Goal: Information Seeking & Learning: Learn about a topic

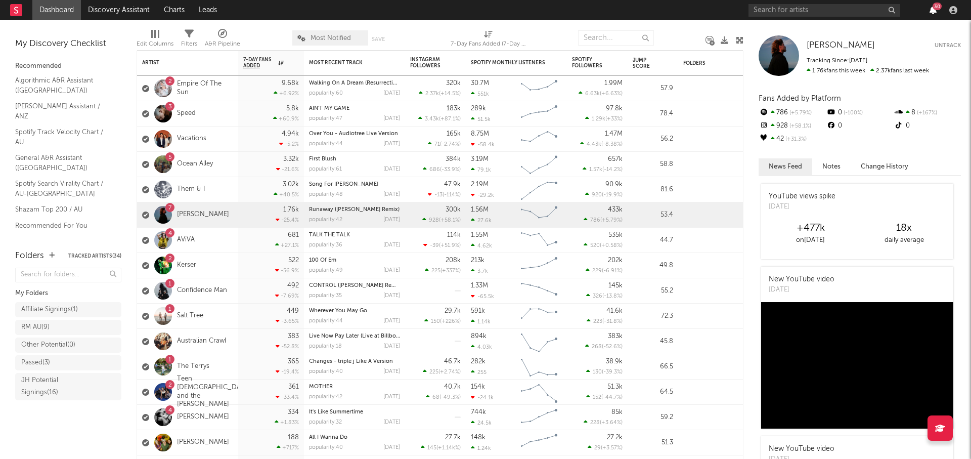
click at [931, 10] on icon "button" at bounding box center [933, 10] width 7 height 8
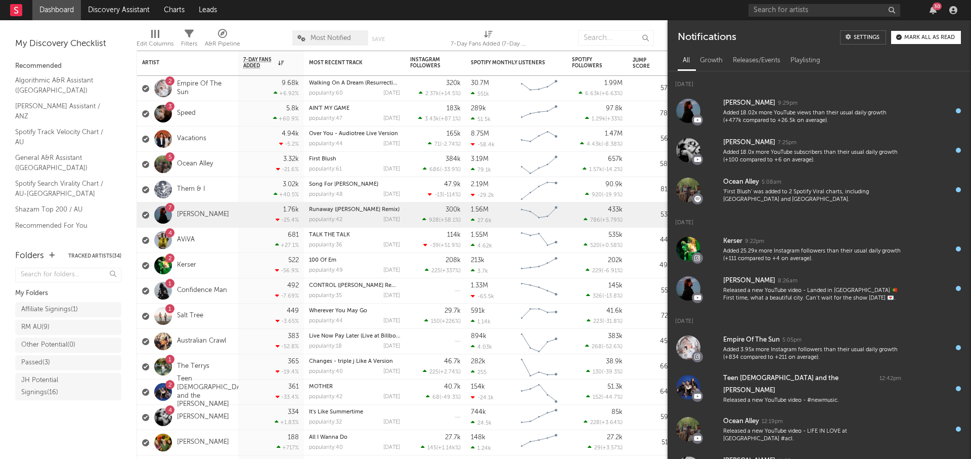
click at [934, 38] on div "Mark all as read" at bounding box center [930, 38] width 51 height 6
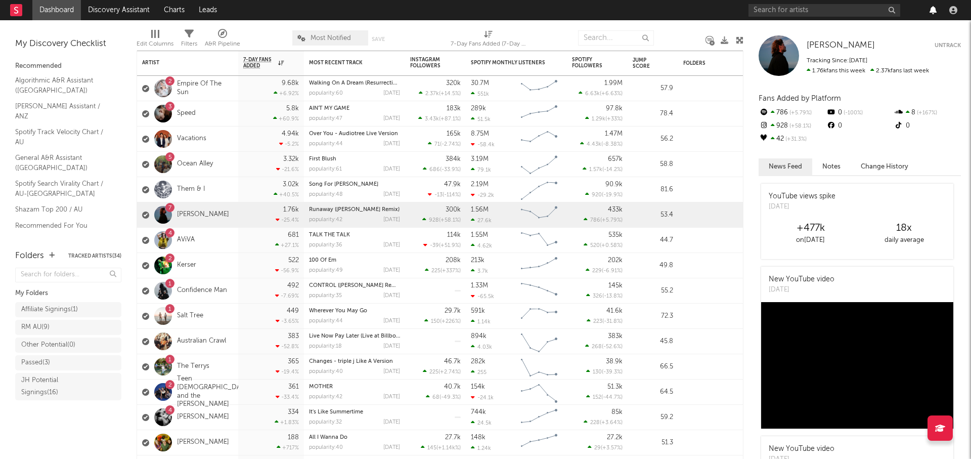
click at [936, 11] on div at bounding box center [933, 10] width 15 height 8
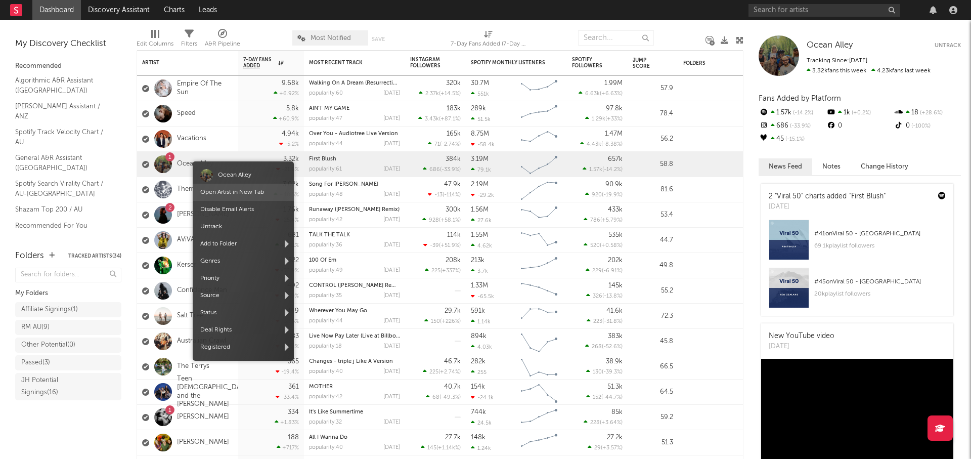
click at [232, 195] on link "Open Artist in New Tab" at bounding box center [232, 192] width 64 height 6
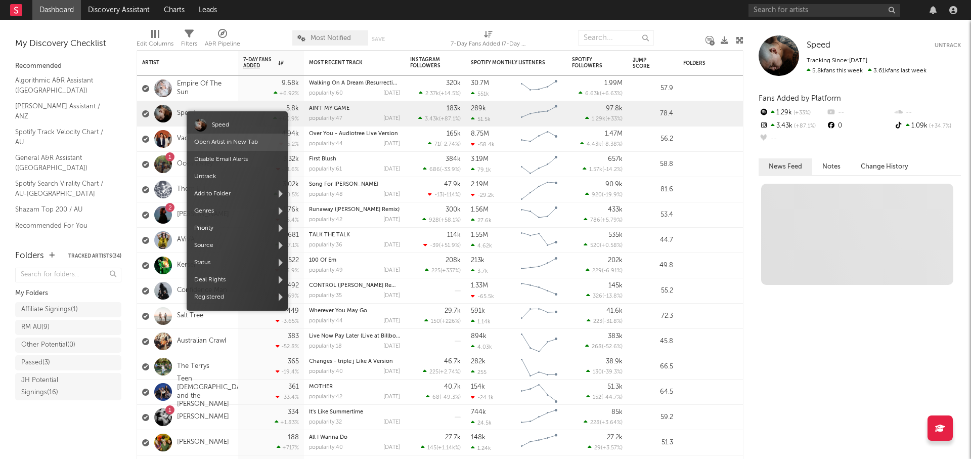
click at [219, 140] on link "Open Artist in New Tab" at bounding box center [226, 142] width 64 height 6
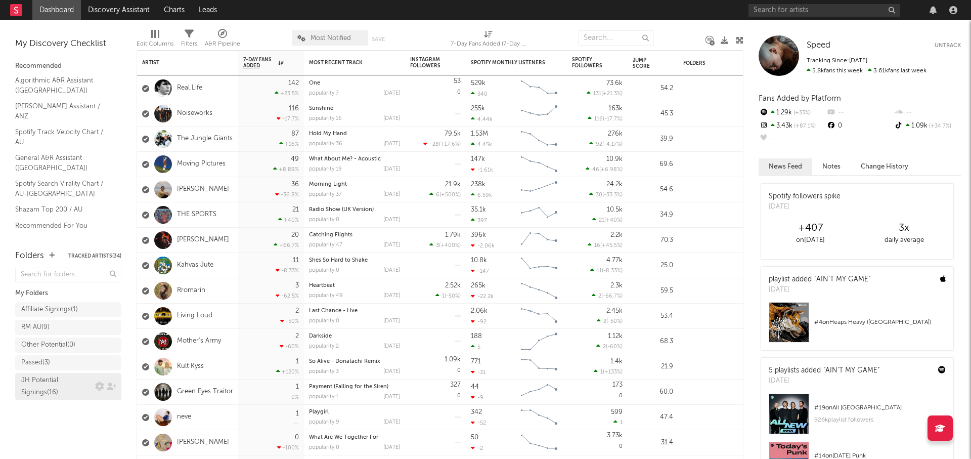
click at [72, 384] on div "JH Potential Signings ( 16 )" at bounding box center [56, 386] width 71 height 24
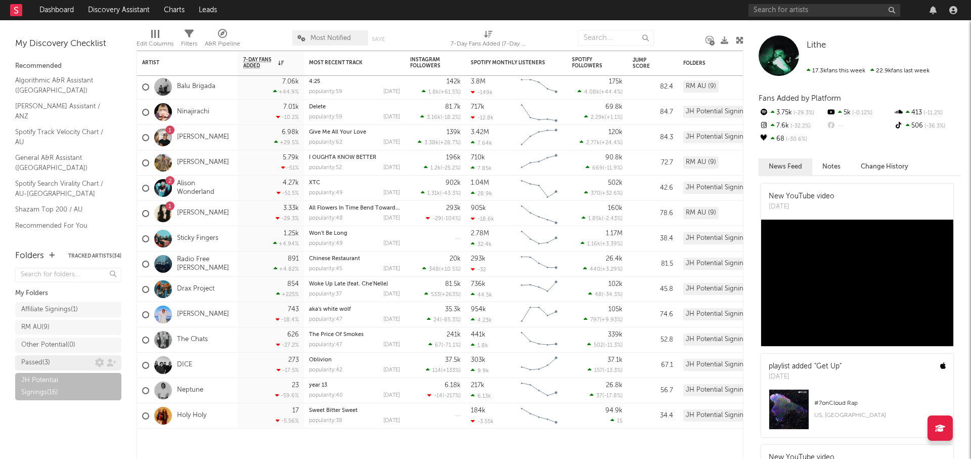
click at [81, 366] on div "Passed ( 3 )" at bounding box center [58, 363] width 74 height 12
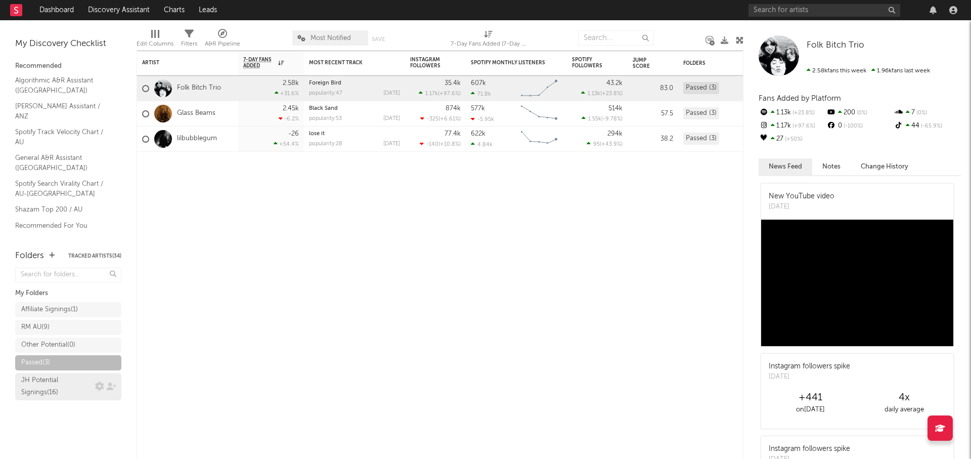
click at [58, 390] on div "JH Potential Signings ( 16 )" at bounding box center [56, 386] width 71 height 24
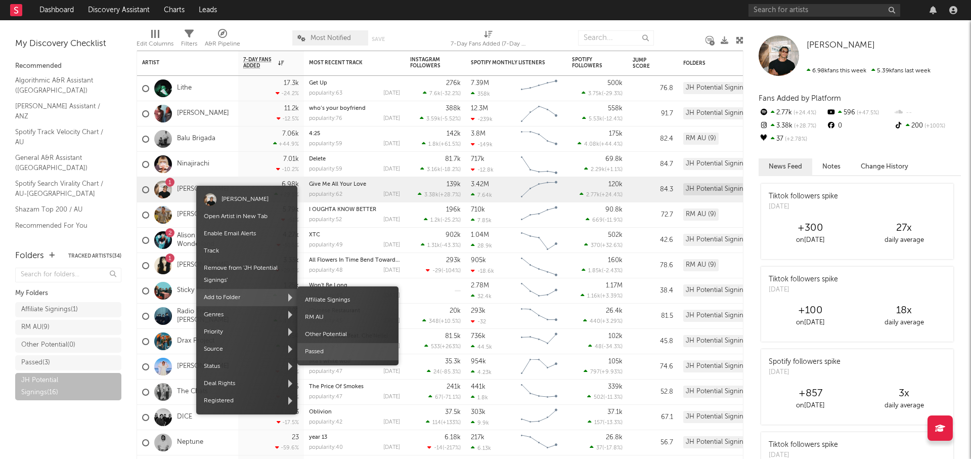
click at [337, 353] on span "Passed" at bounding box center [347, 351] width 101 height 17
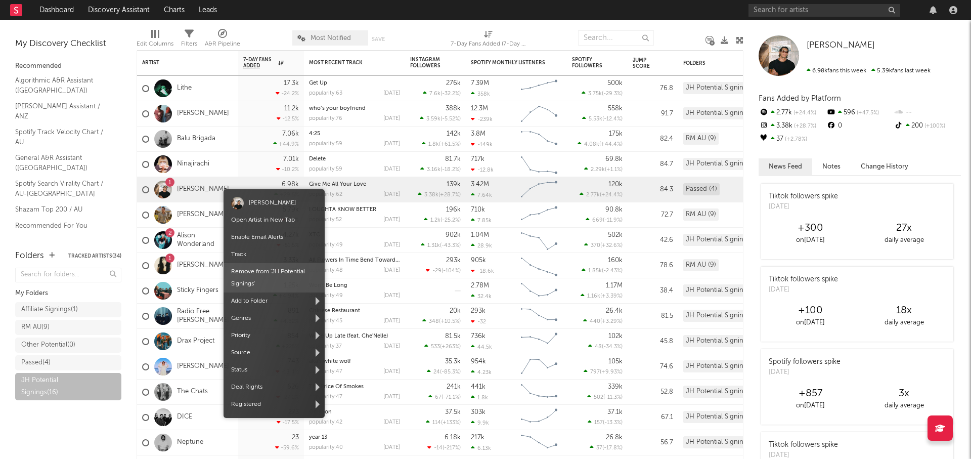
click at [302, 275] on span "Remove from ' JH Potential Signings '" at bounding box center [274, 277] width 101 height 29
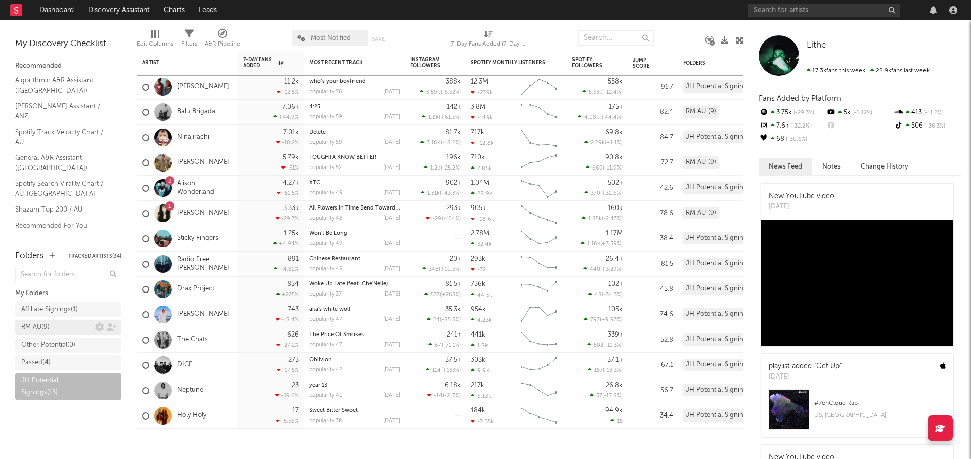
click at [62, 327] on div "RM AU ( 9 )" at bounding box center [58, 327] width 74 height 12
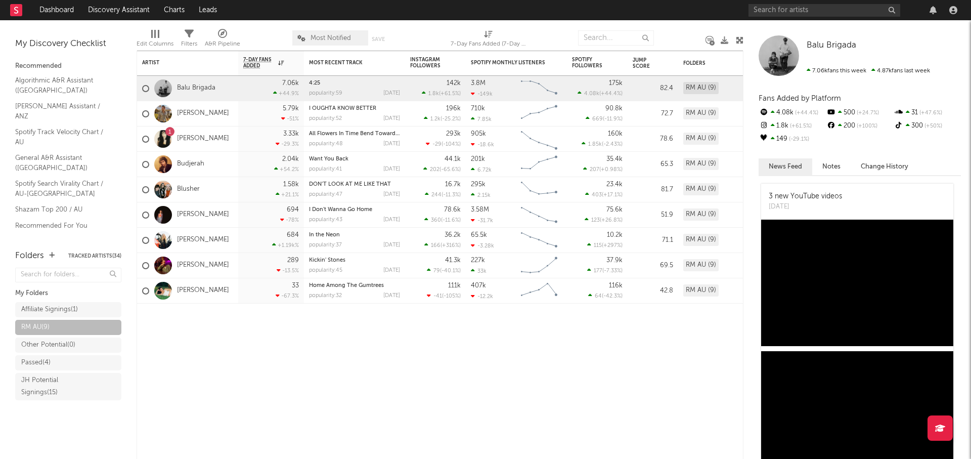
drag, startPoint x: 60, startPoint y: 10, endPoint x: 90, endPoint y: 21, distance: 31.9
click at [60, 10] on link "Dashboard" at bounding box center [56, 10] width 49 height 20
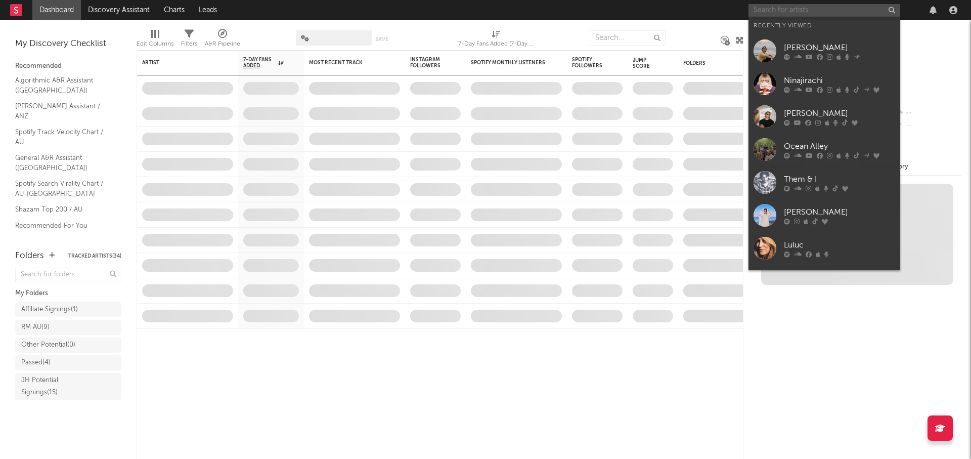
click at [795, 13] on input "text" at bounding box center [825, 10] width 152 height 13
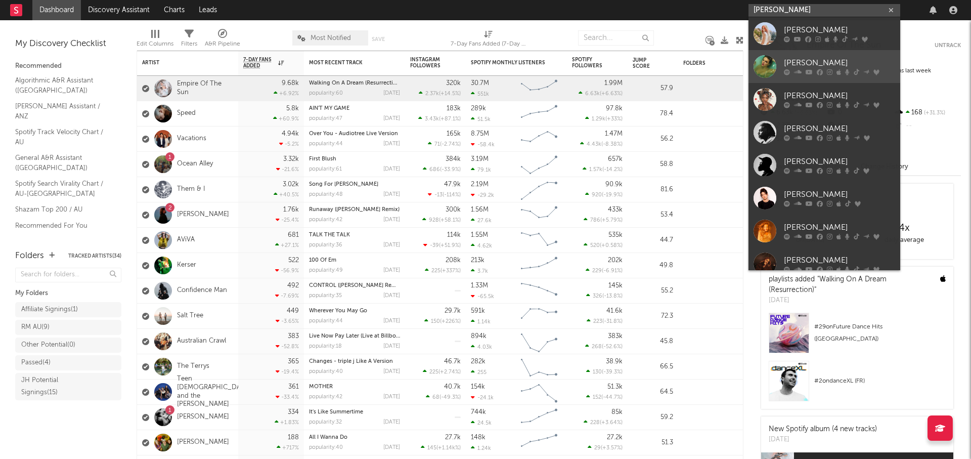
type input "taylor"
click at [821, 61] on div "Taylor Swift" at bounding box center [839, 63] width 111 height 12
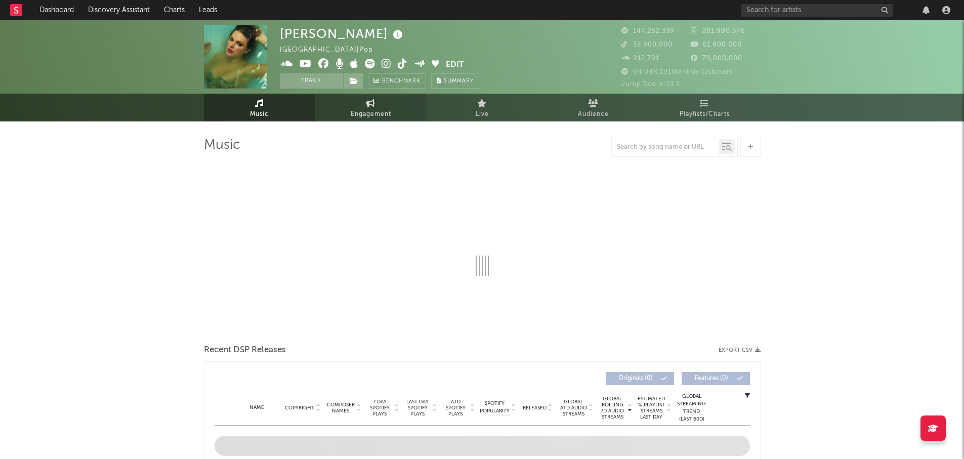
select select "6m"
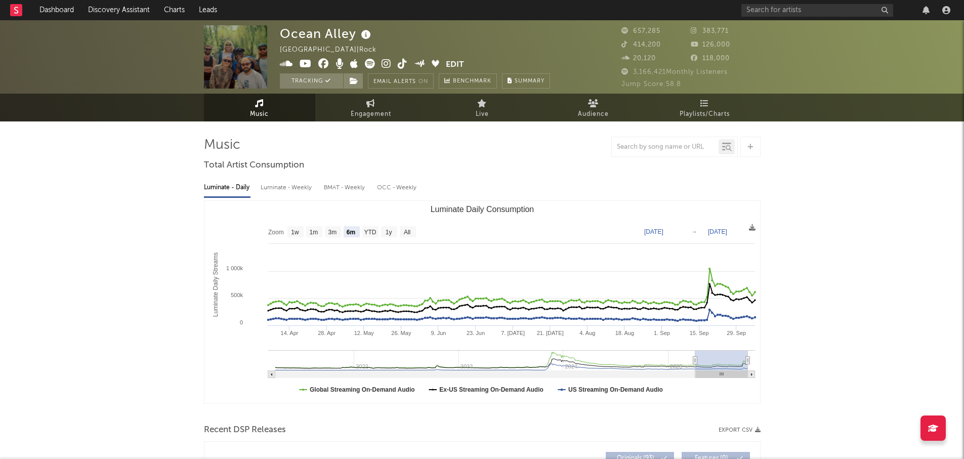
select select "6m"
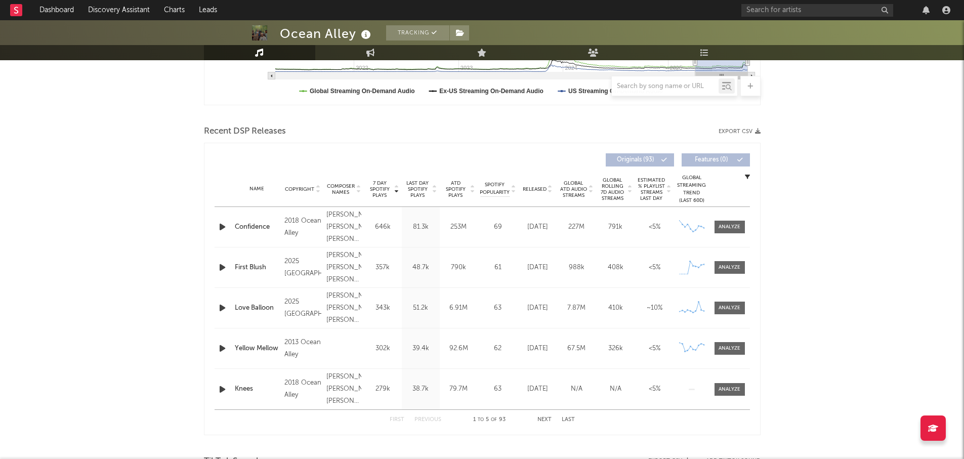
scroll to position [304, 0]
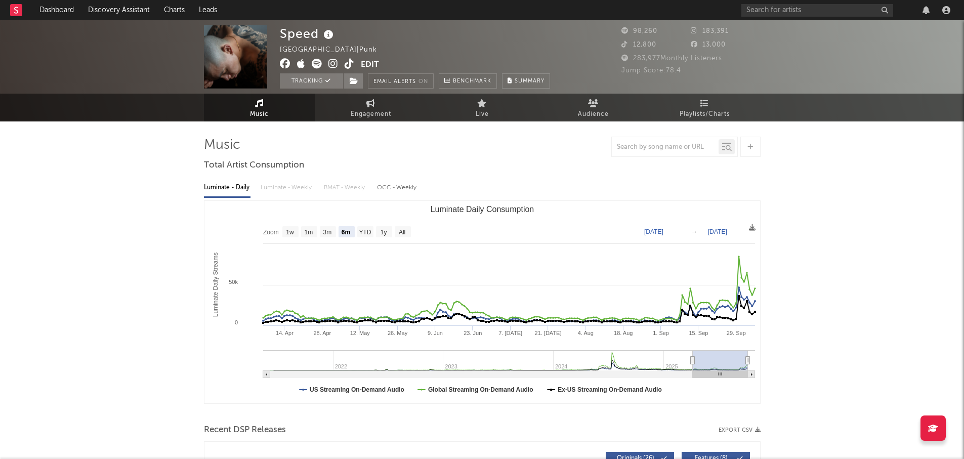
select select "6m"
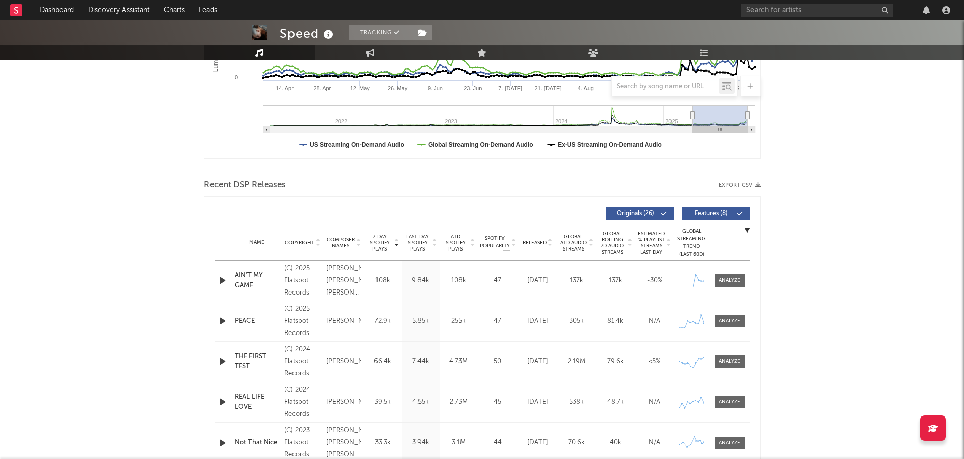
scroll to position [253, 0]
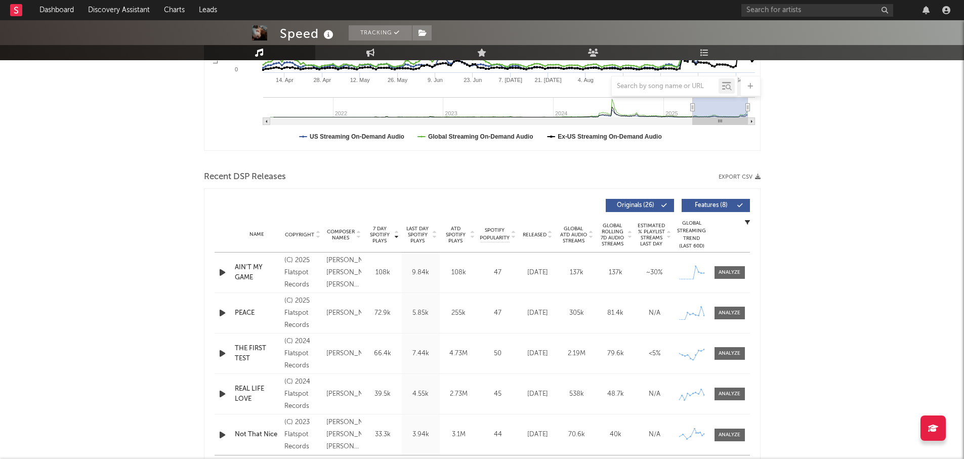
click at [457, 238] on span "ATD Spotify Plays" at bounding box center [455, 235] width 27 height 18
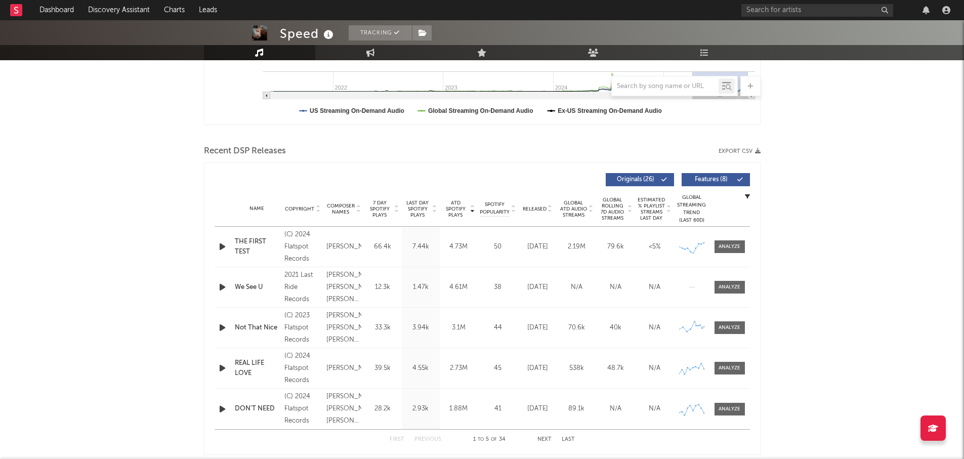
scroll to position [304, 0]
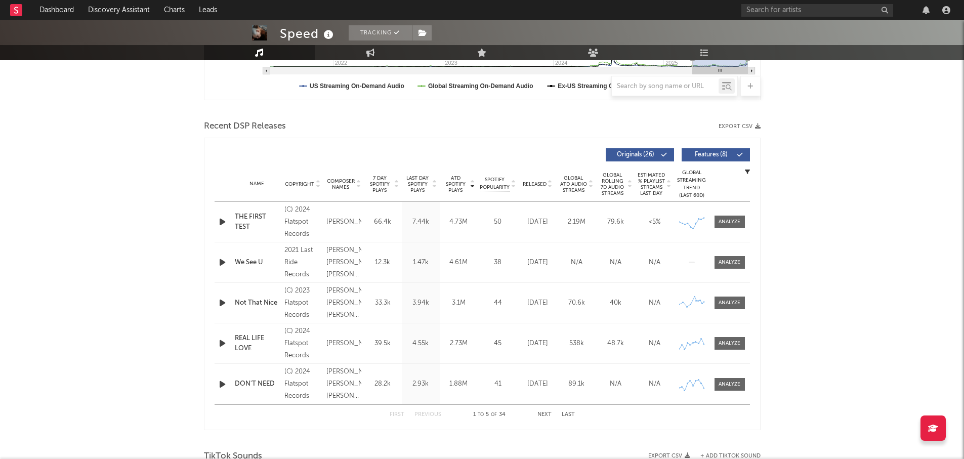
click at [378, 187] on span "7 Day Spotify Plays" at bounding box center [379, 184] width 27 height 18
click at [617, 183] on span "Global Rolling 7D Audio Streams" at bounding box center [613, 184] width 28 height 24
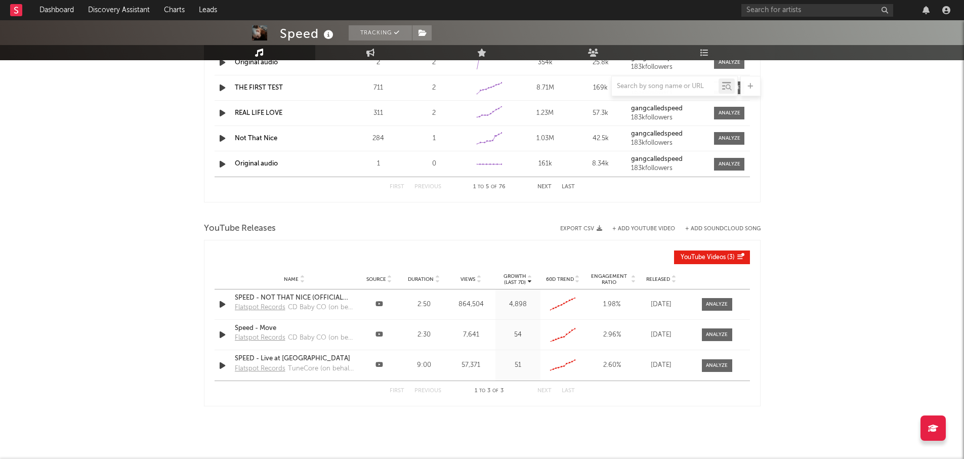
scroll to position [953, 0]
